Goal: Information Seeking & Learning: Find contact information

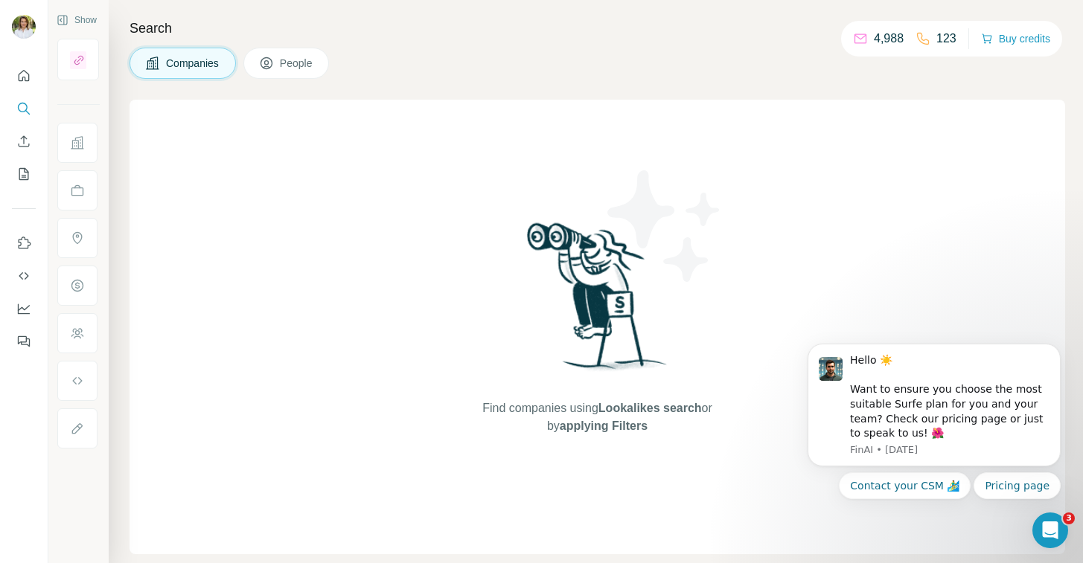
click at [569, 13] on div "Search Companies People Find companies using Lookalikes search or by applying F…" at bounding box center [596, 281] width 974 height 563
click at [77, 142] on icon at bounding box center [77, 142] width 15 height 15
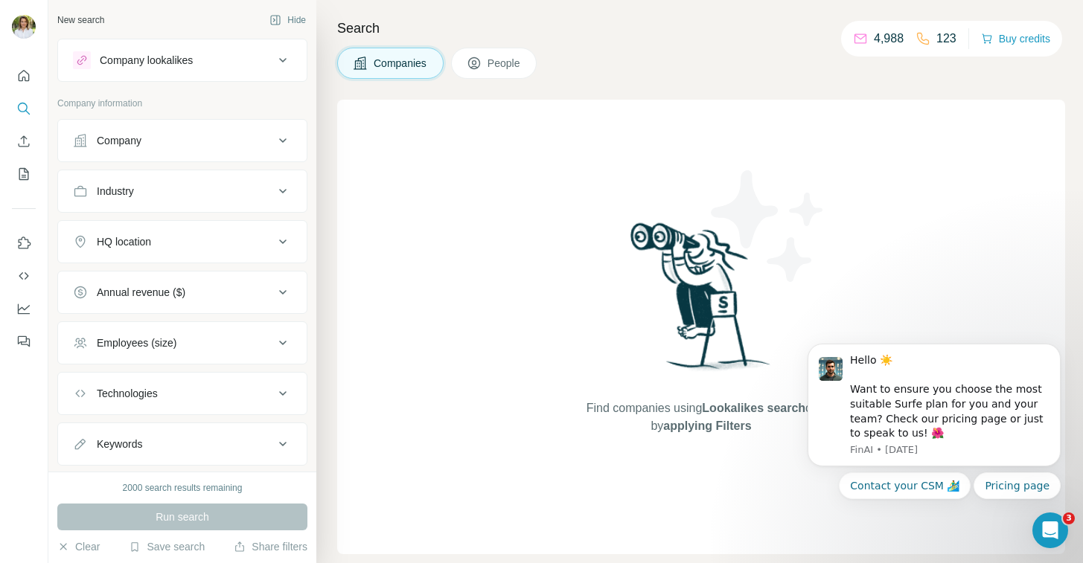
click at [249, 150] on button "Company" at bounding box center [182, 141] width 249 height 36
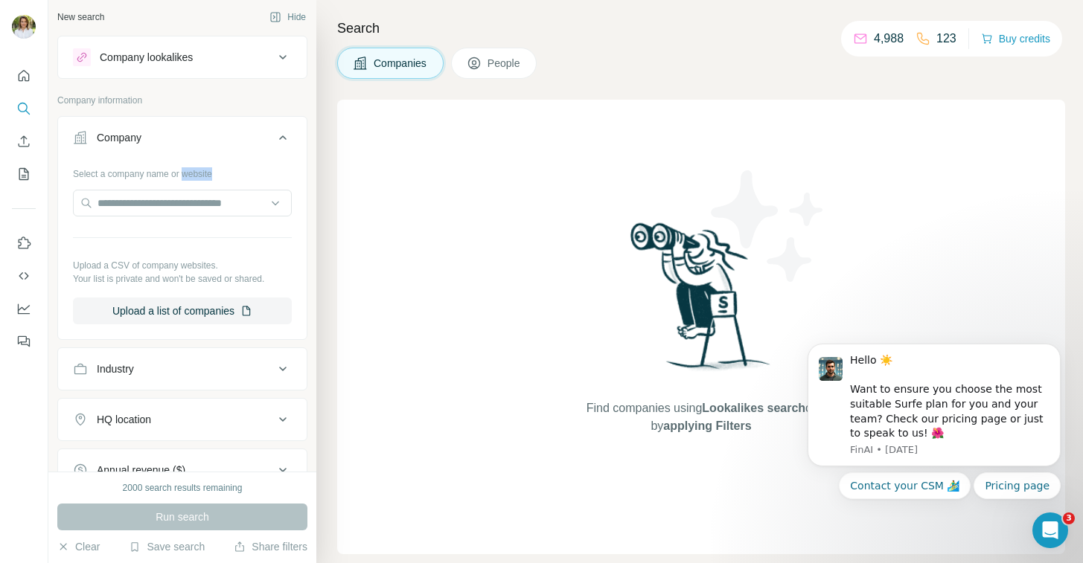
drag, startPoint x: 189, startPoint y: 176, endPoint x: 229, endPoint y: 175, distance: 40.2
click at [229, 175] on div "Select a company name or website" at bounding box center [182, 170] width 219 height 19
click at [151, 210] on input "text" at bounding box center [182, 203] width 219 height 27
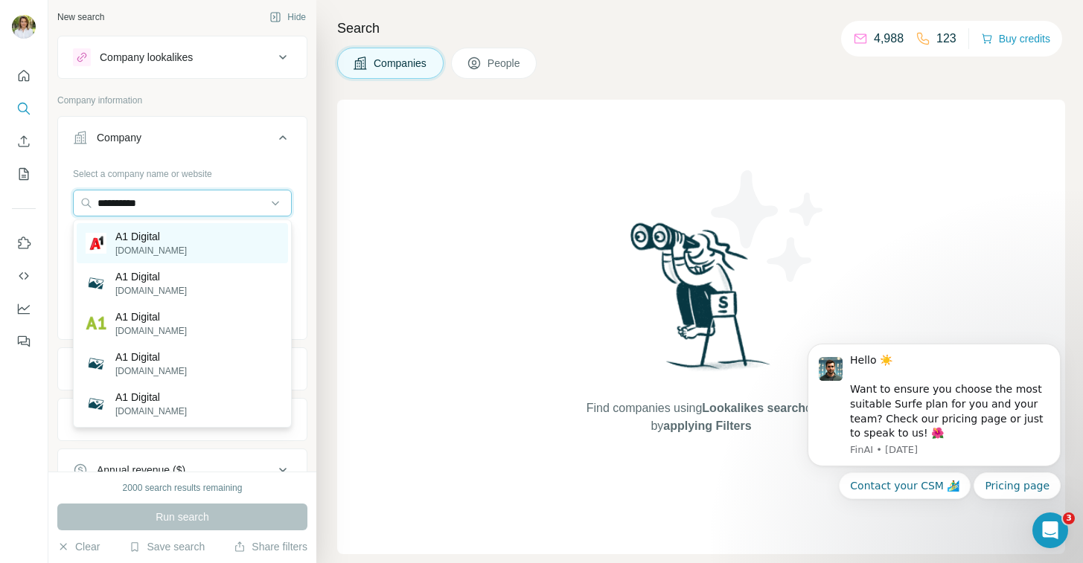
type input "**********"
click at [142, 239] on p "A1 Digital" at bounding box center [150, 236] width 71 height 15
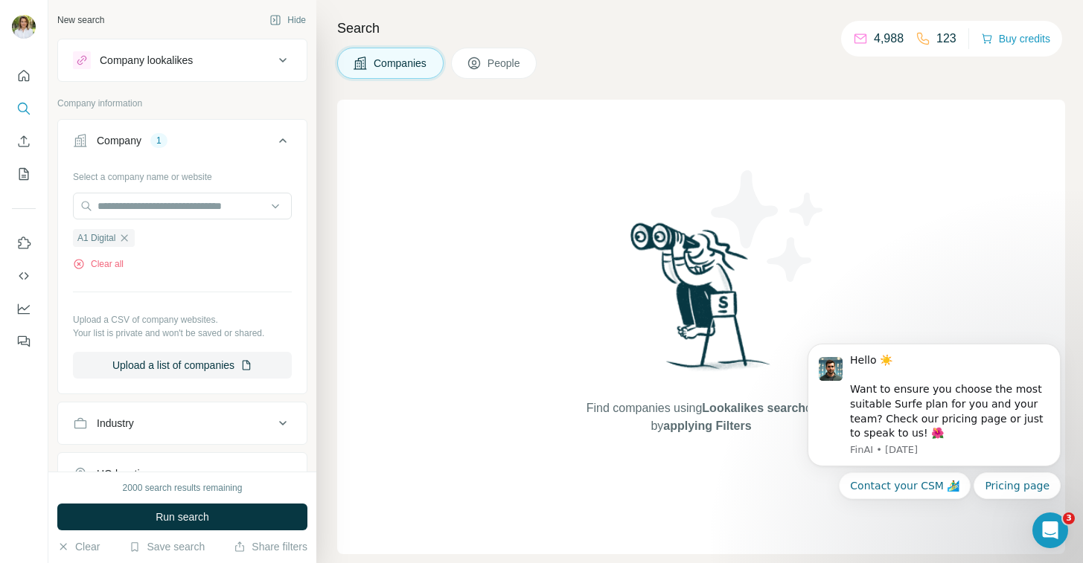
click at [521, 67] on span "People" at bounding box center [504, 63] width 34 height 15
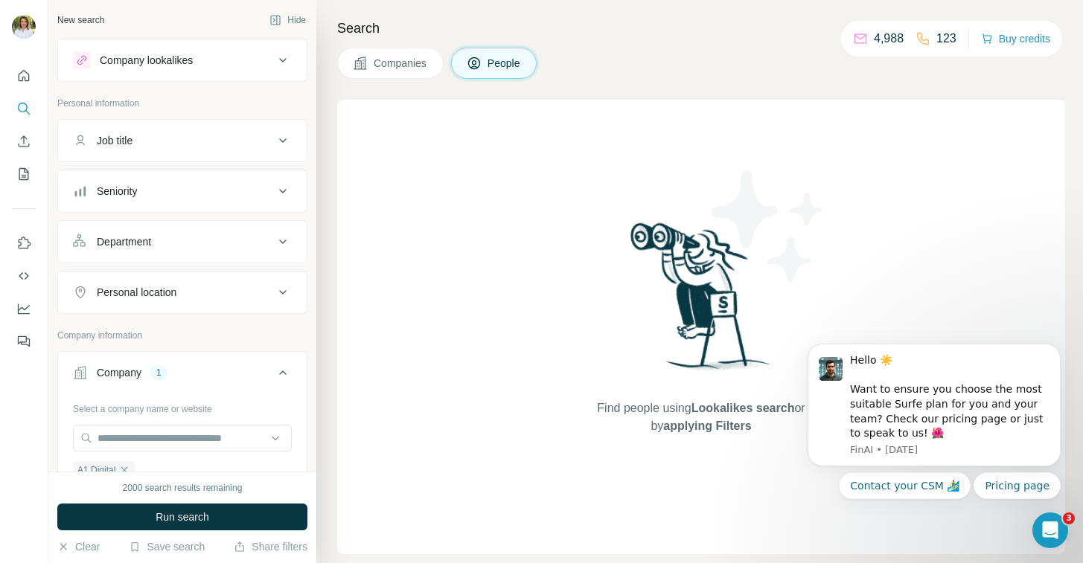
click at [152, 136] on div "Job title" at bounding box center [173, 140] width 201 height 15
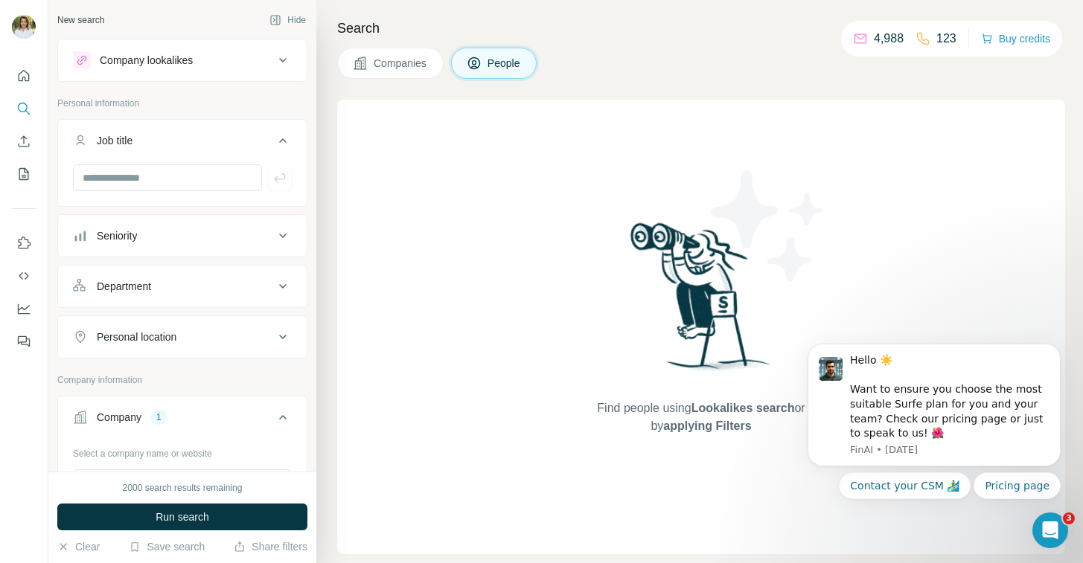
click at [114, 231] on div "Seniority" at bounding box center [117, 235] width 40 height 15
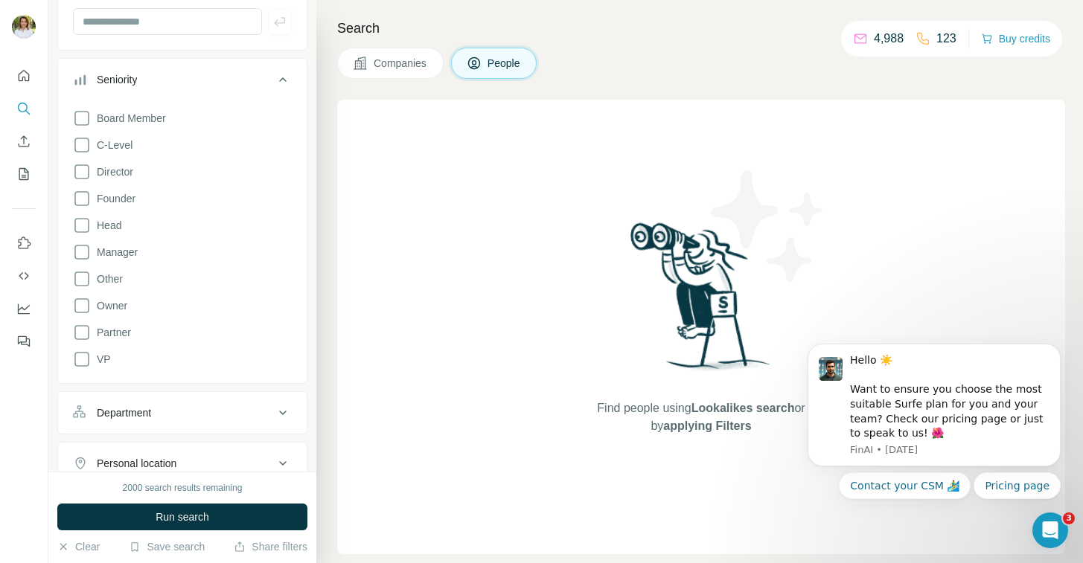
scroll to position [158, 0]
click at [103, 112] on span "Board Member" at bounding box center [128, 116] width 75 height 15
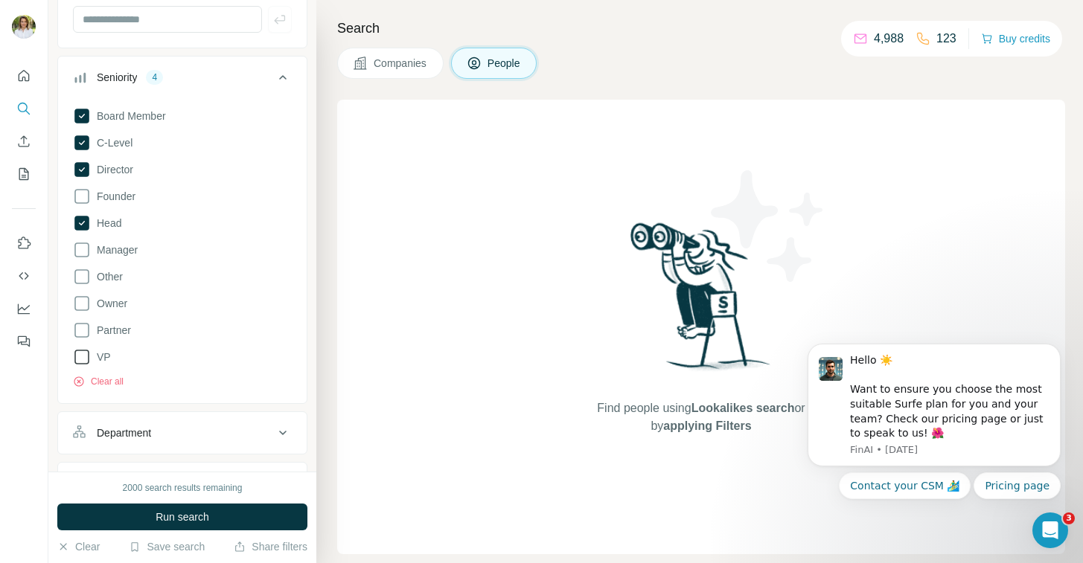
click at [82, 356] on icon at bounding box center [82, 357] width 18 height 18
click at [158, 521] on span "Run search" at bounding box center [183, 517] width 54 height 15
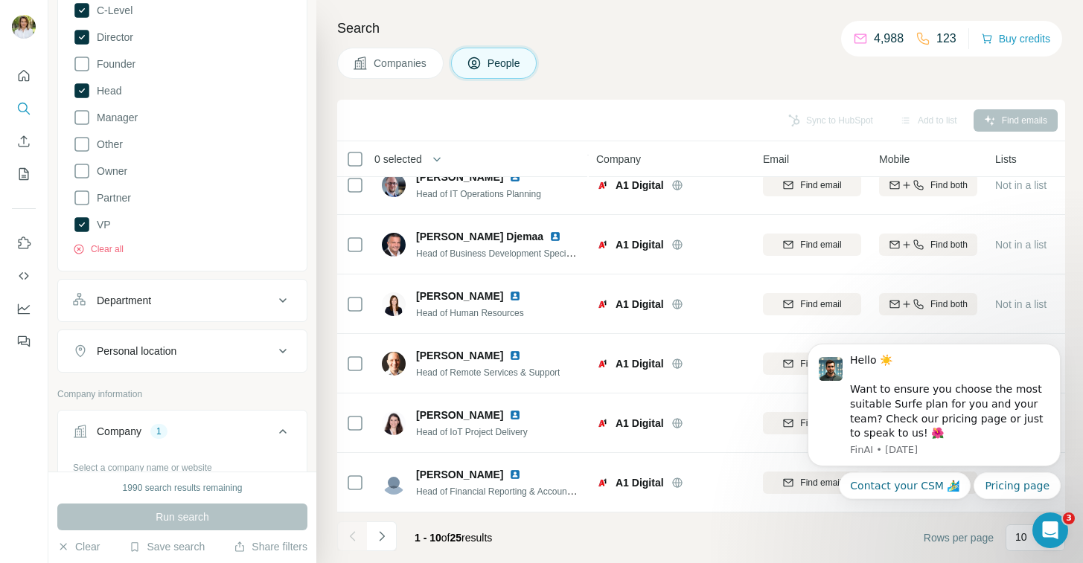
scroll to position [294, 0]
click at [391, 538] on button "Navigate to next page" at bounding box center [382, 537] width 30 height 30
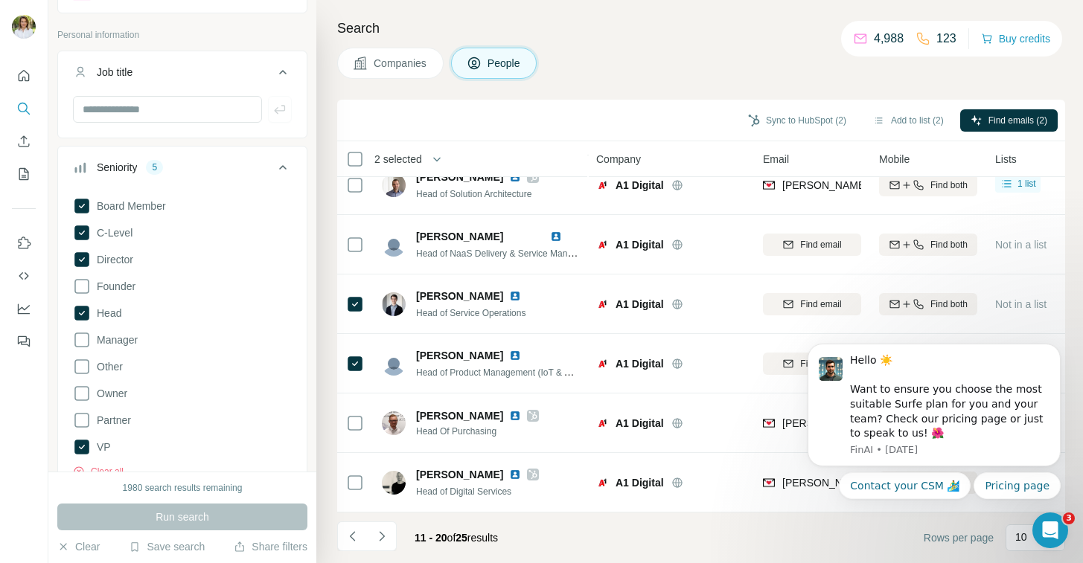
scroll to position [0, 0]
